Goal: Information Seeking & Learning: Learn about a topic

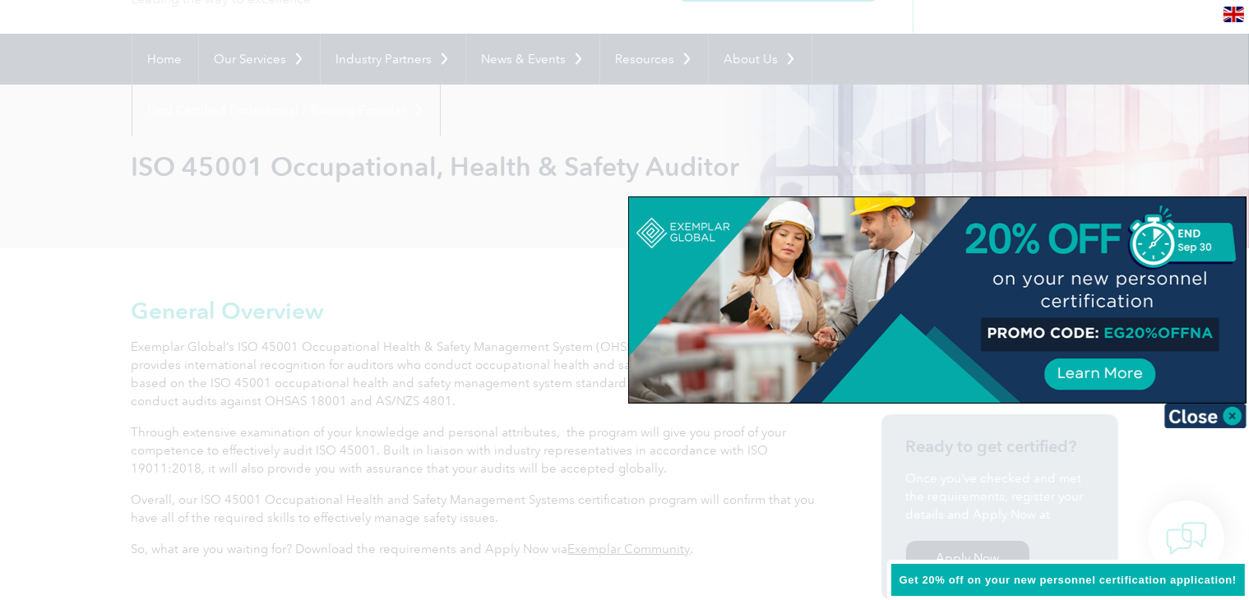
scroll to position [122, 0]
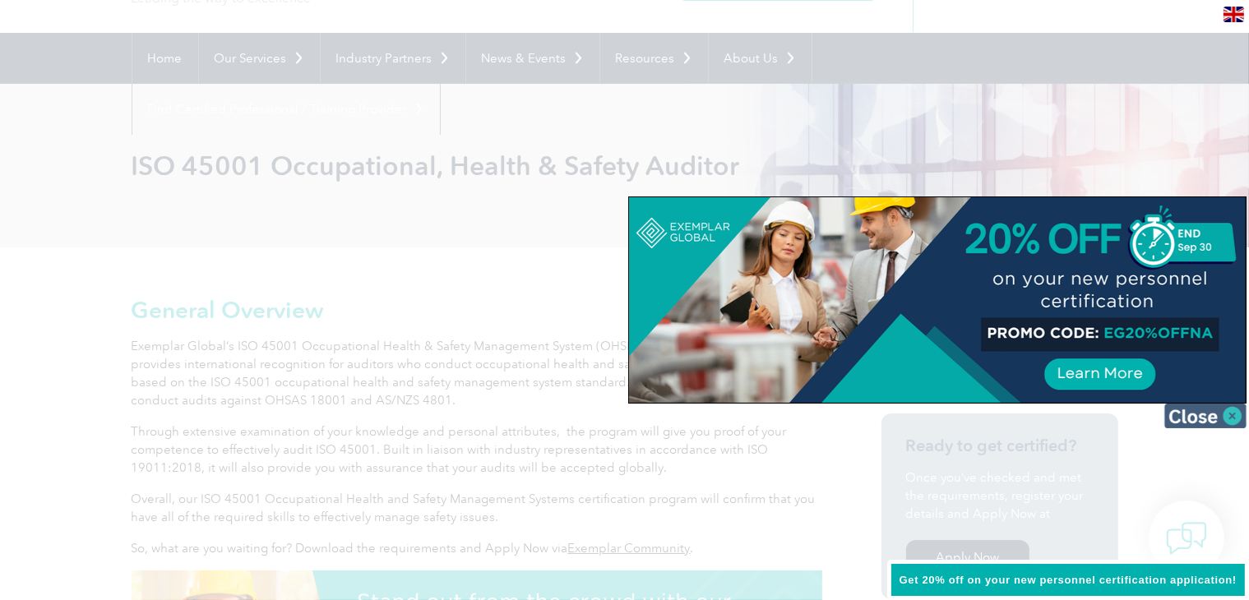
click at [1228, 408] on img at bounding box center [1205, 416] width 82 height 25
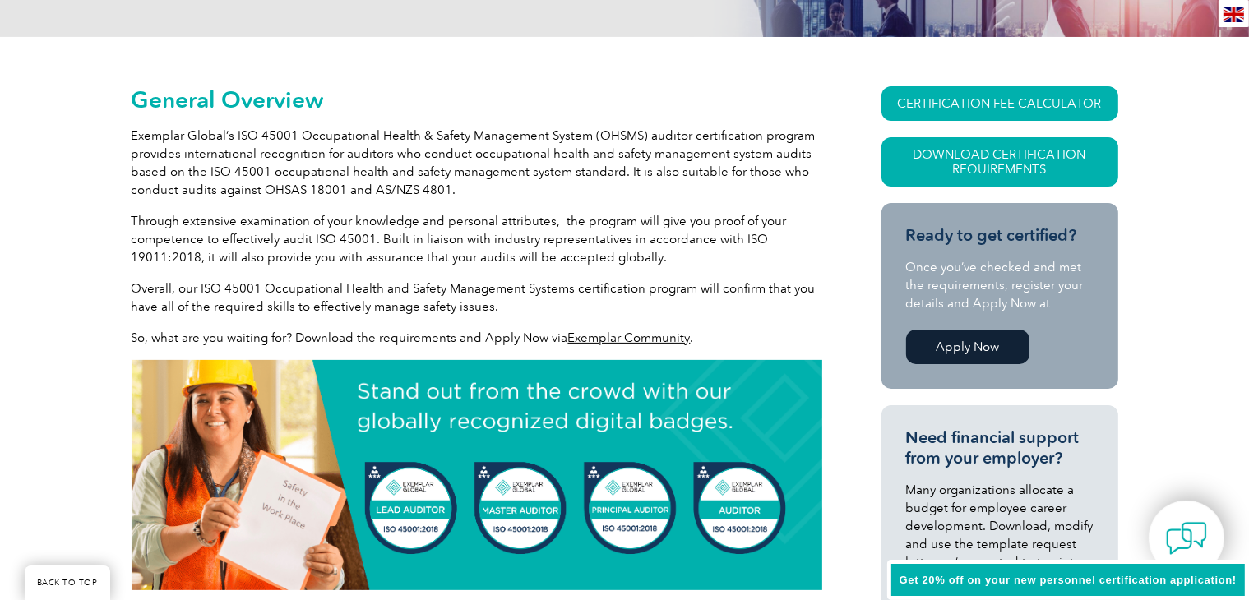
scroll to position [335, 0]
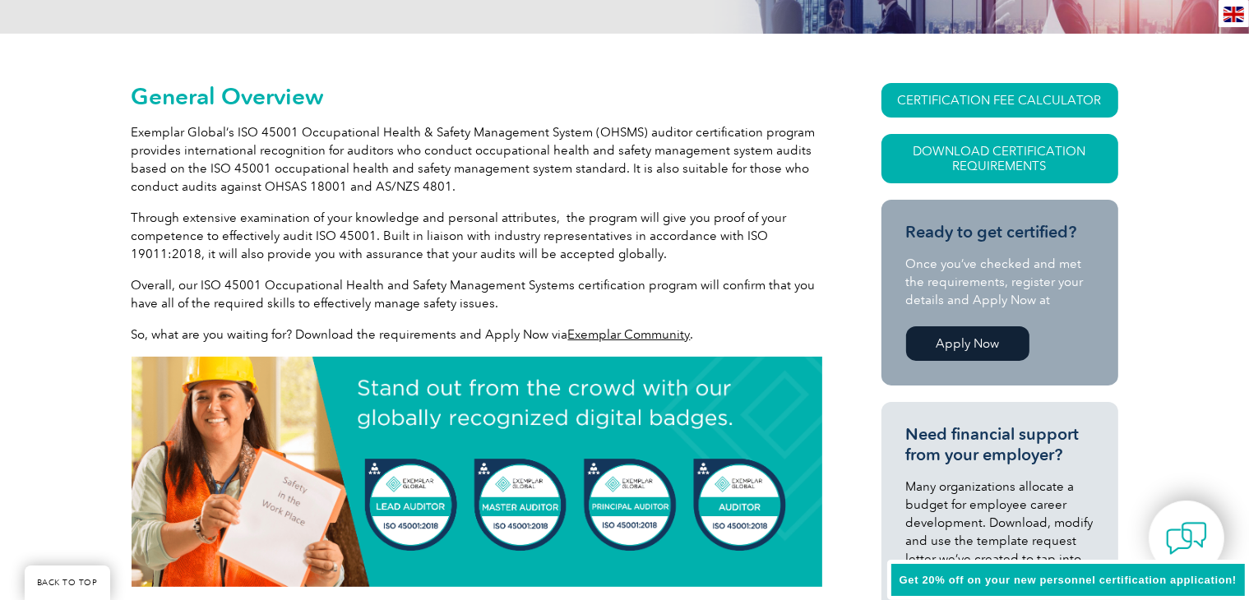
click at [1230, 13] on img at bounding box center [1234, 15] width 21 height 16
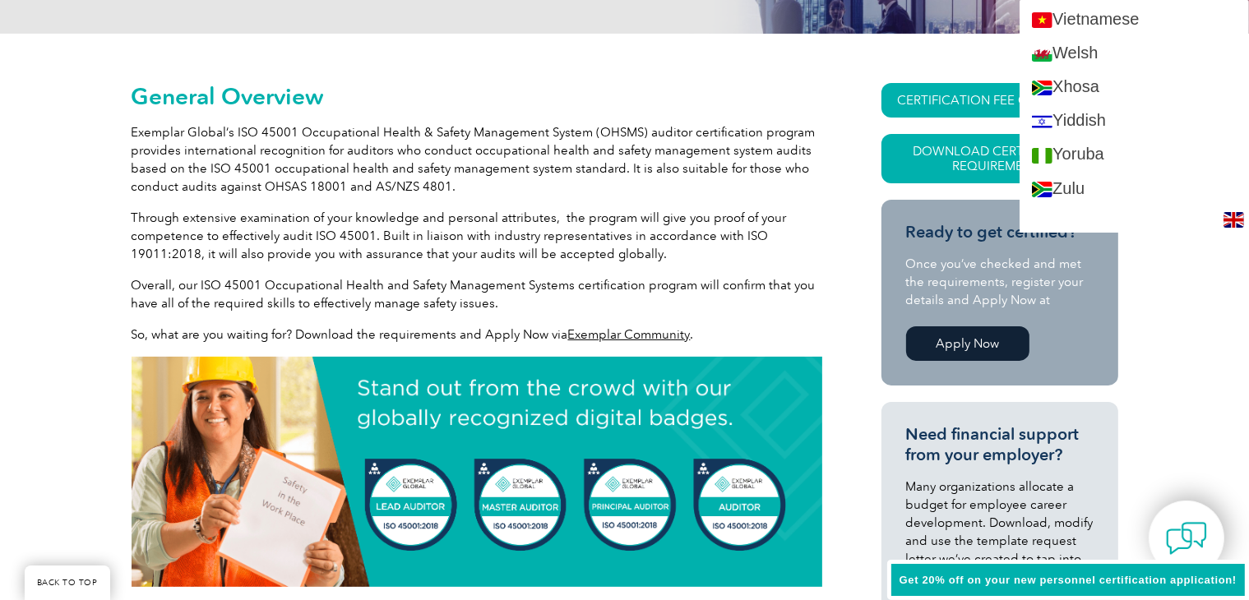
scroll to position [4569, 0]
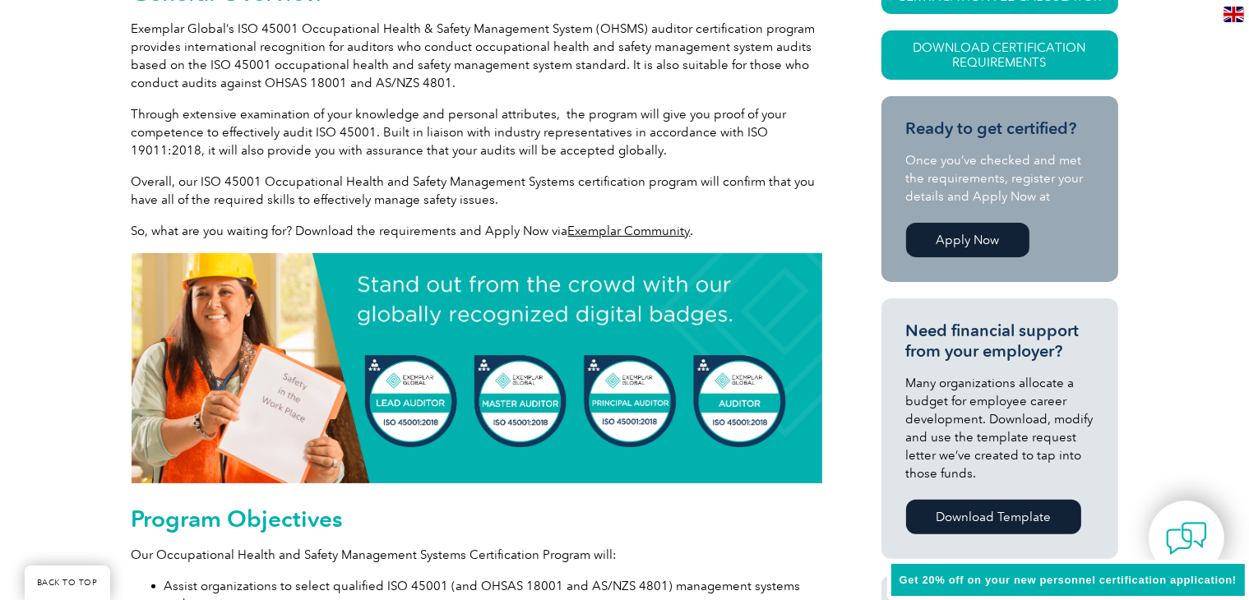
scroll to position [441, 0]
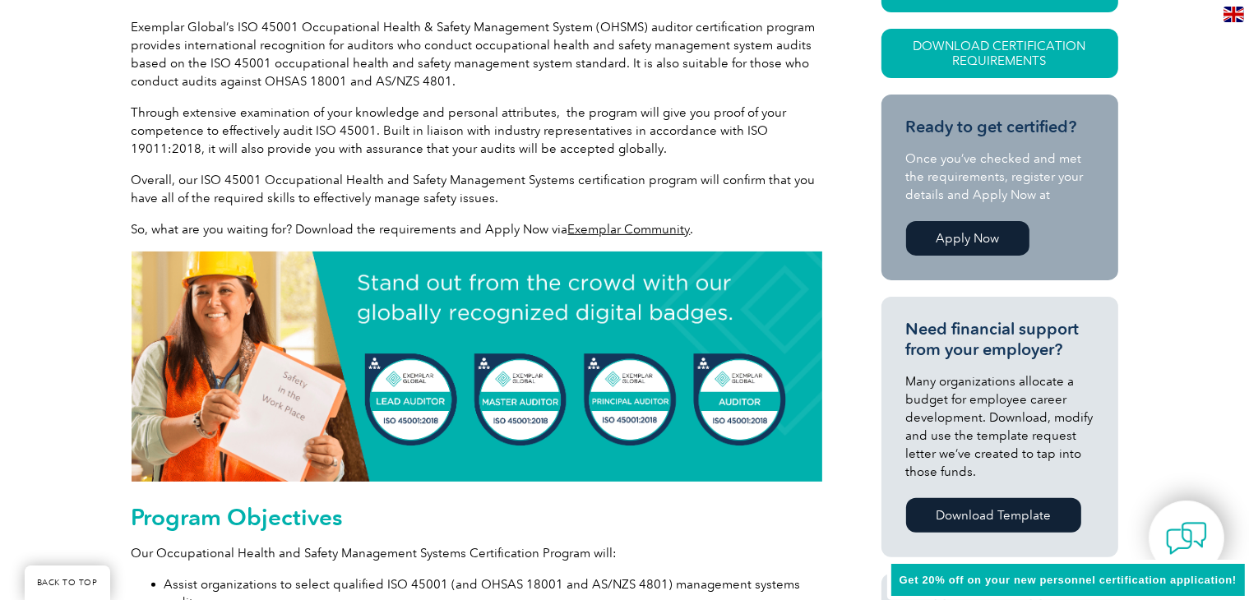
click at [757, 404] on img at bounding box center [477, 367] width 691 height 230
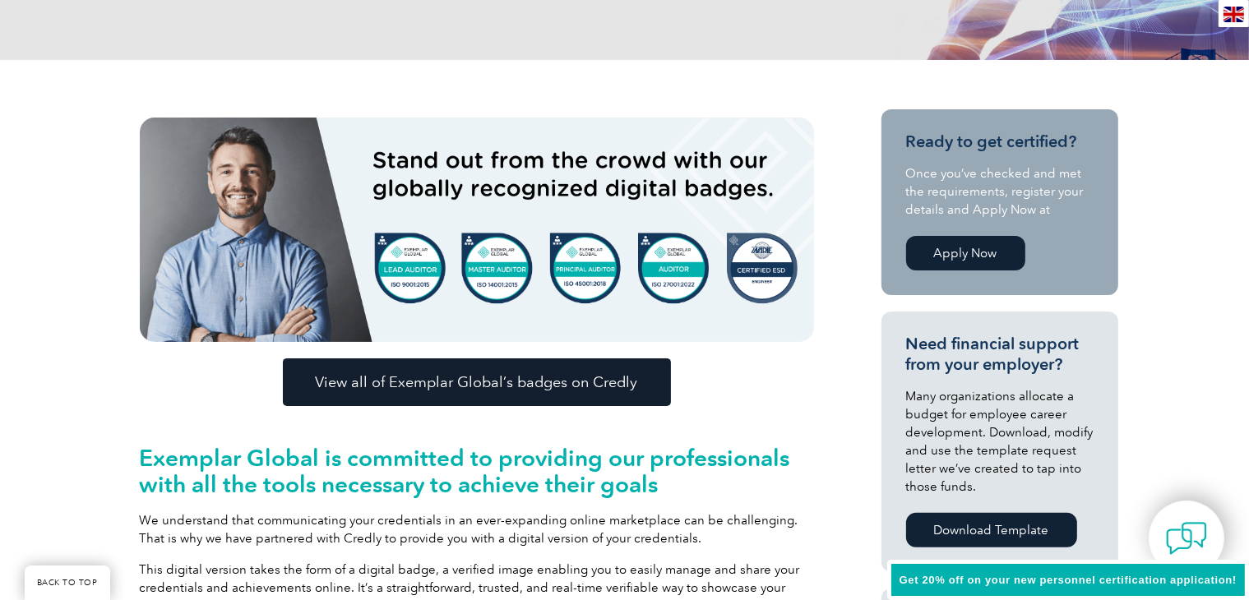
scroll to position [347, 0]
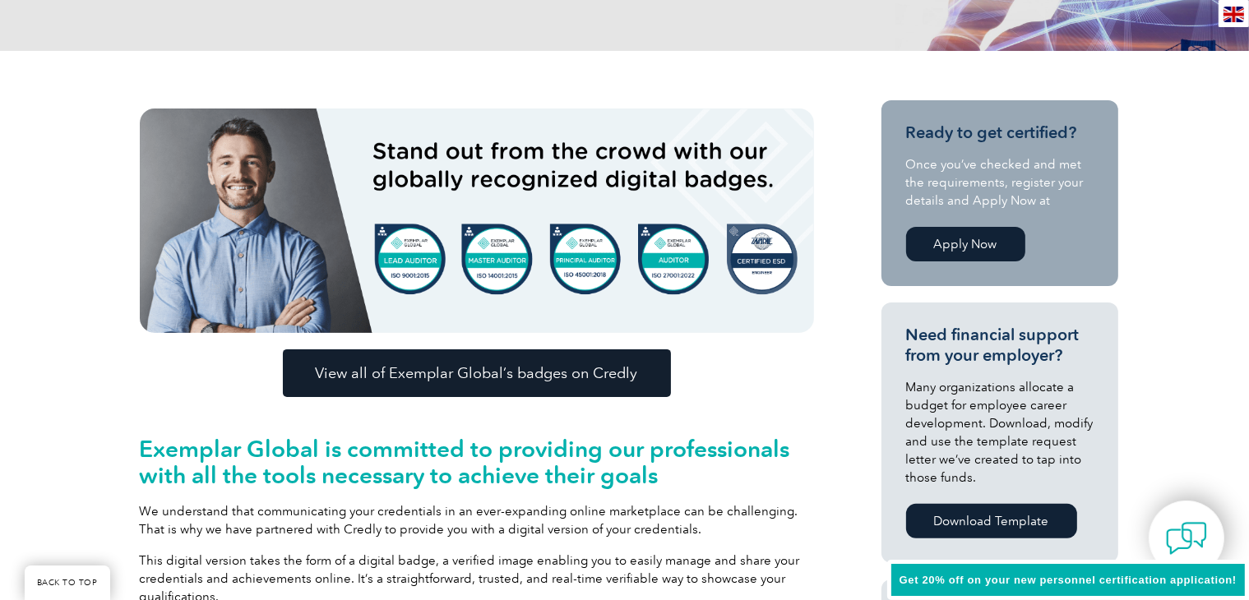
click at [576, 366] on span "View all of Exemplar Global’s badges on Credly" at bounding box center [477, 373] width 322 height 15
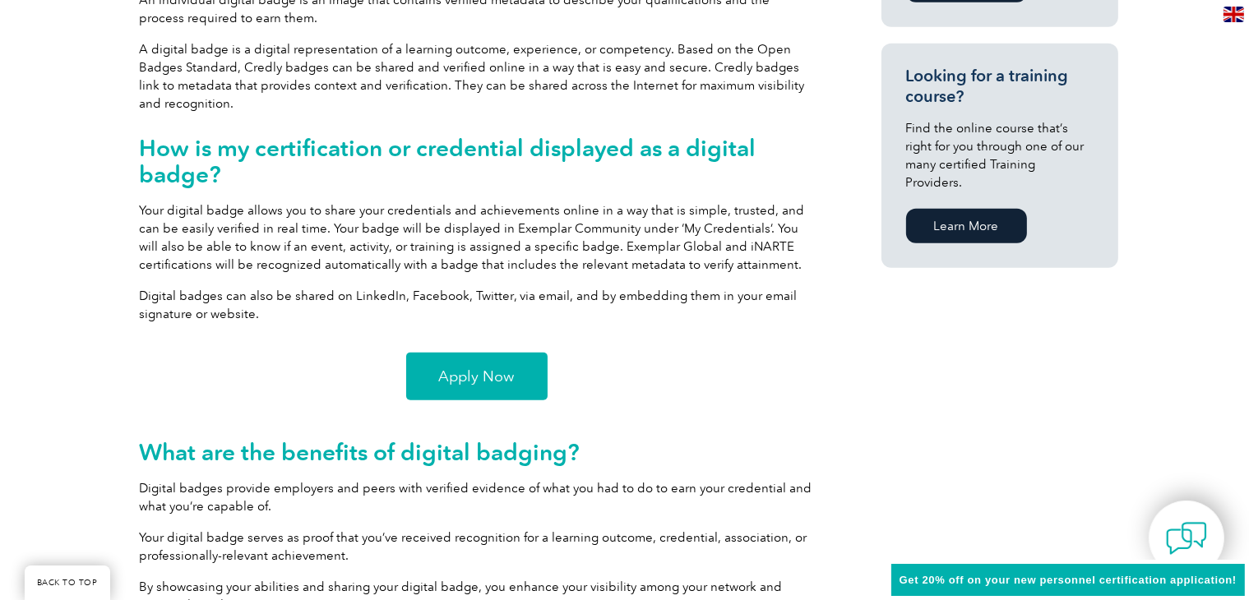
scroll to position [1113, 0]
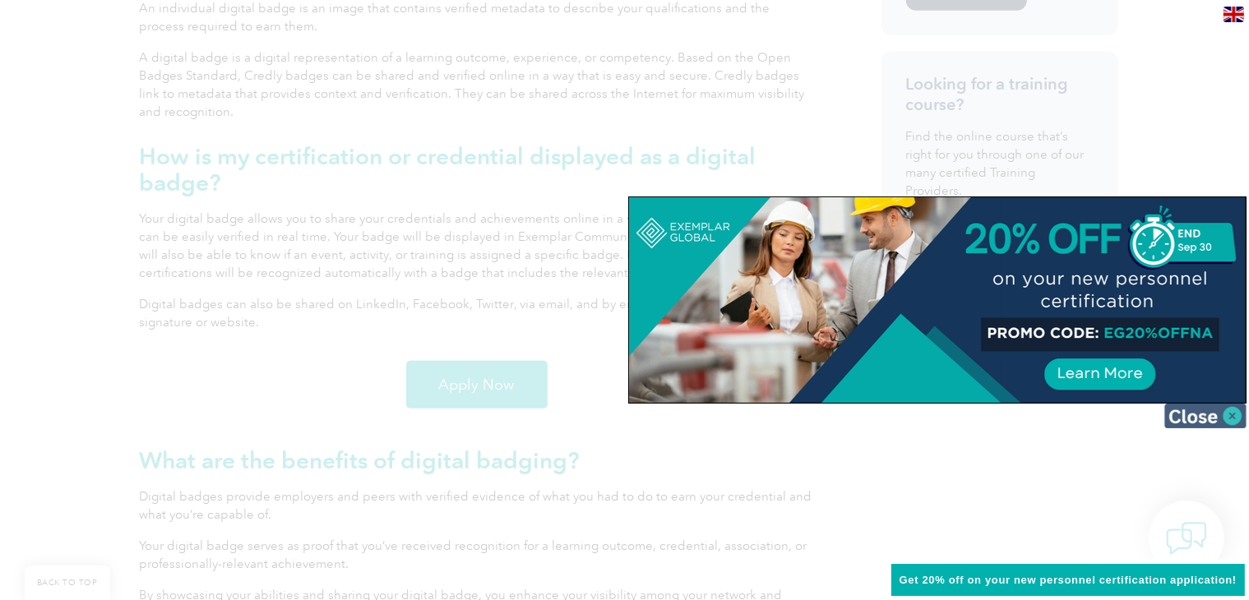
click at [1191, 412] on img at bounding box center [1205, 416] width 82 height 25
